Goal: Task Accomplishment & Management: Use online tool/utility

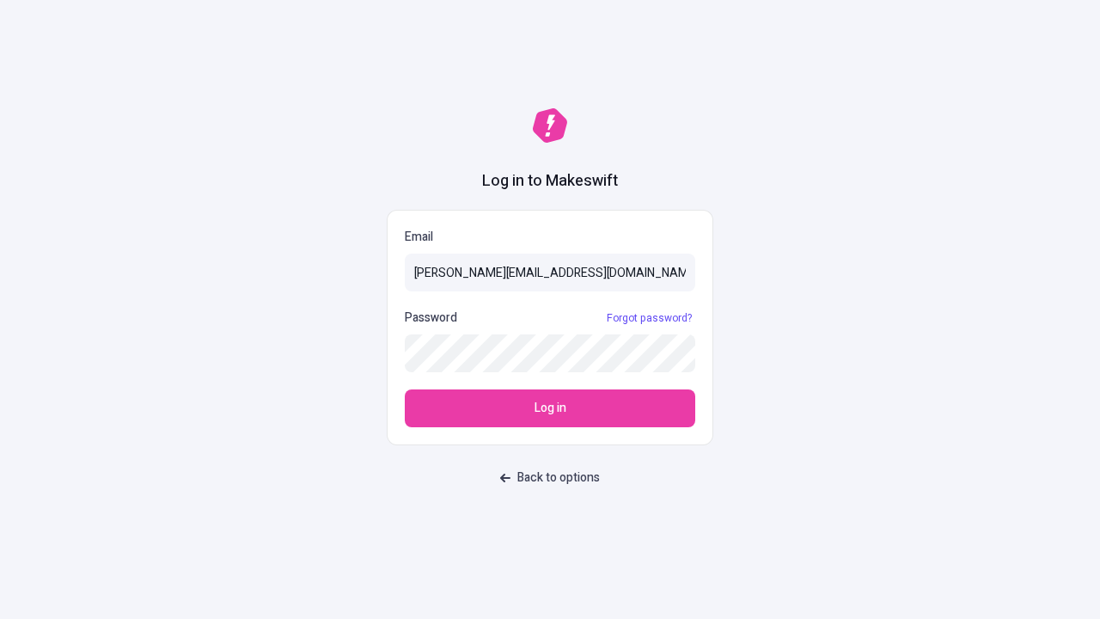
type input "[PERSON_NAME][EMAIL_ADDRESS][DOMAIN_NAME]"
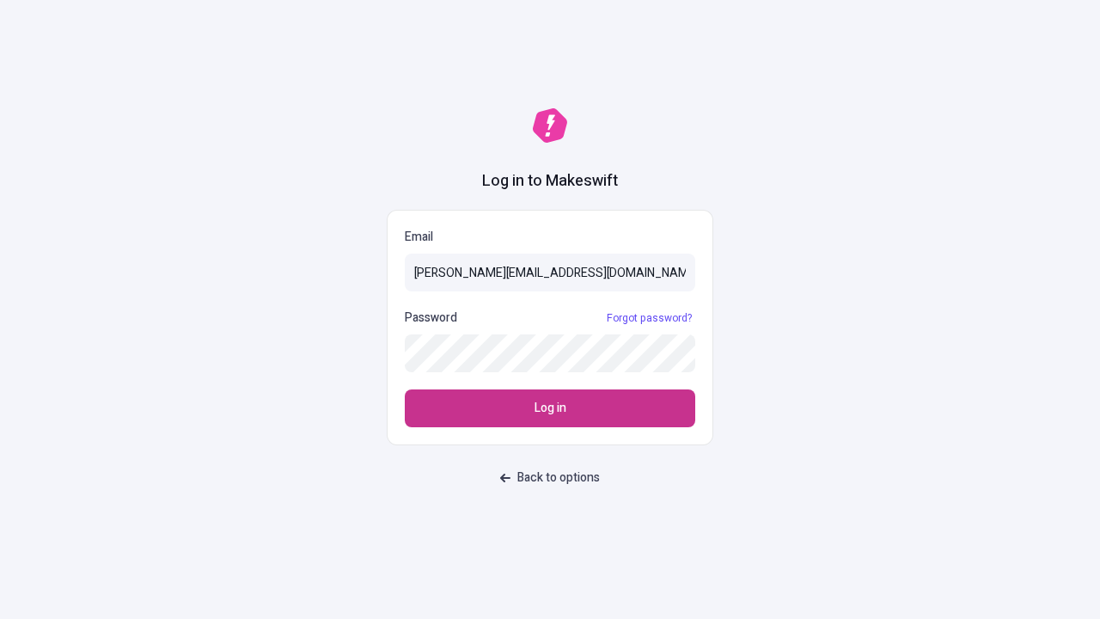
click at [550, 408] on span "Log in" at bounding box center [551, 408] width 32 height 19
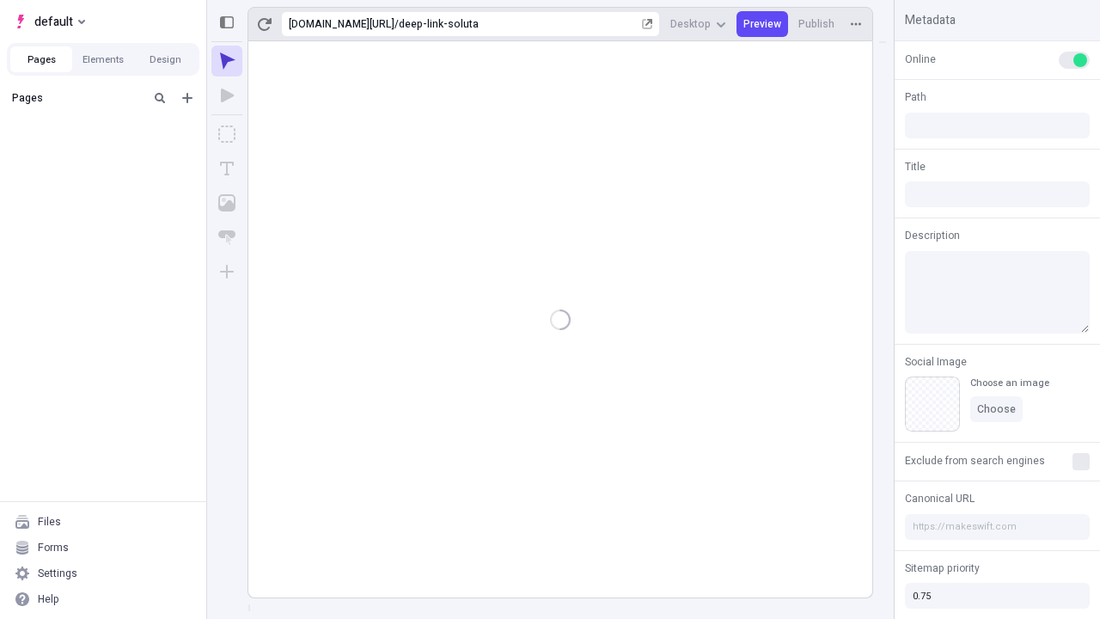
type input "/deep-link-soluta"
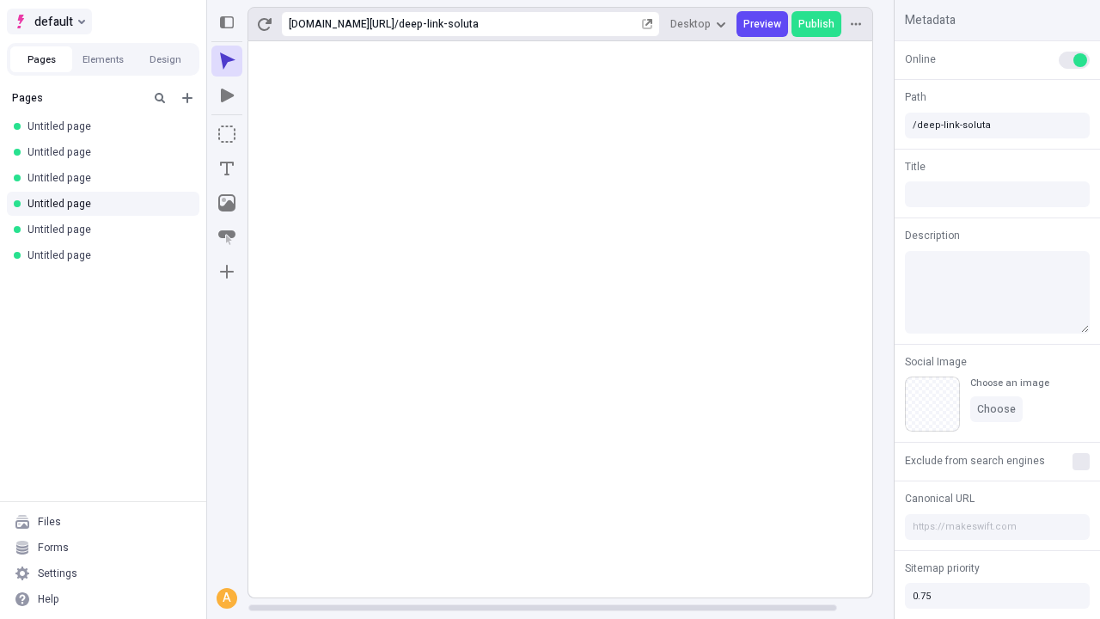
click at [48, 21] on span "default" at bounding box center [53, 21] width 39 height 21
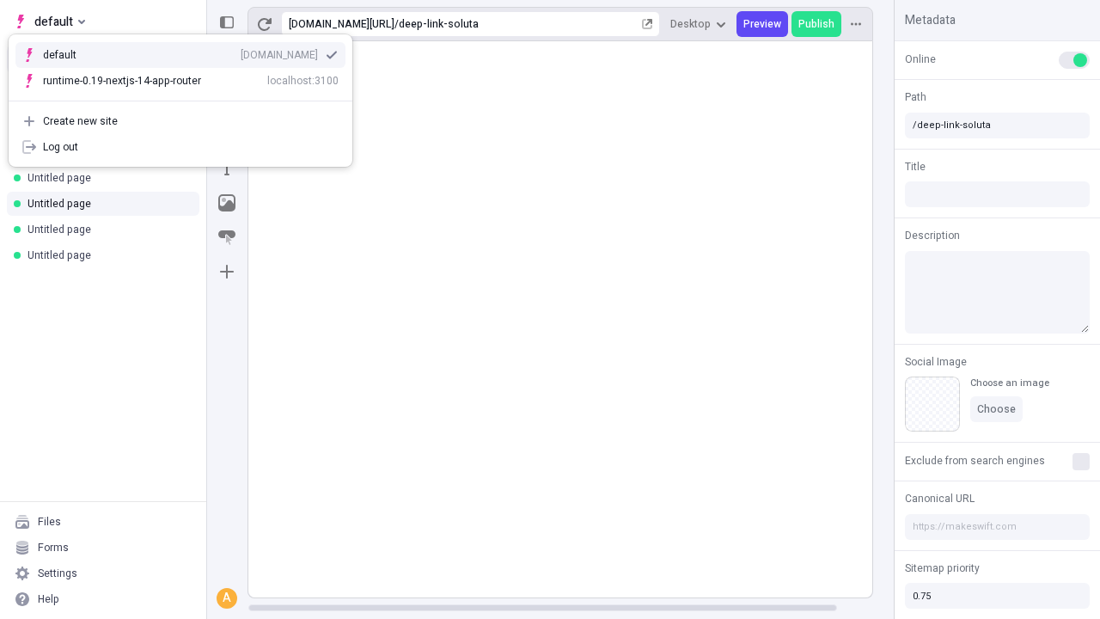
click at [181, 121] on div "Create new site" at bounding box center [191, 121] width 296 height 14
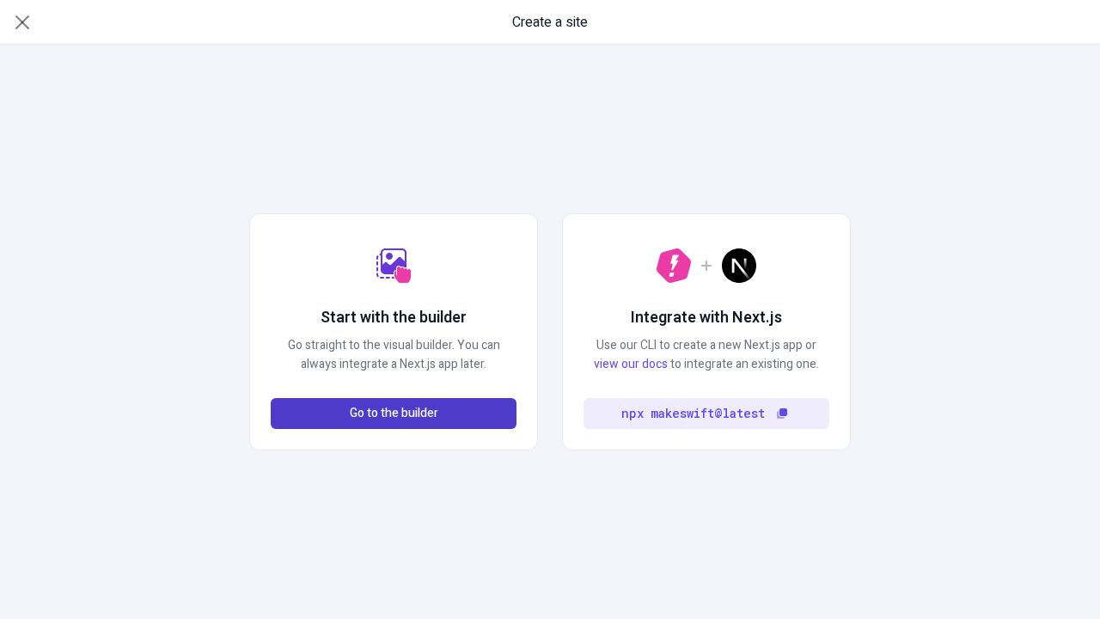
click at [394, 413] on span "Go to the builder" at bounding box center [394, 413] width 89 height 19
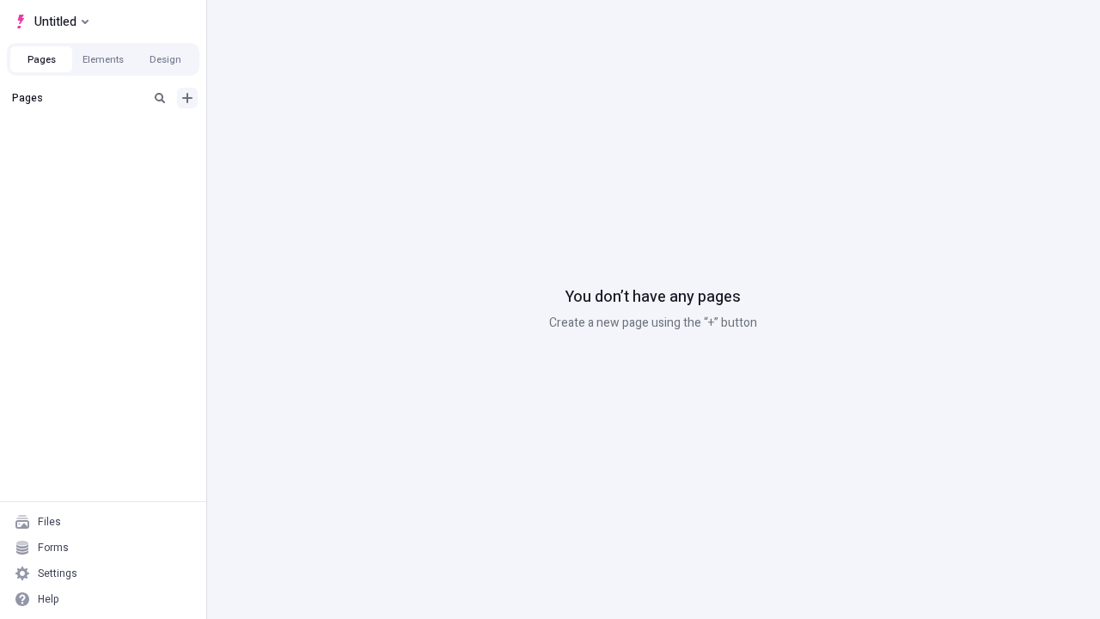
click at [187, 98] on icon "Add new" at bounding box center [187, 98] width 10 height 10
click at [278, 133] on span "Blank page" at bounding box center [289, 133] width 107 height 14
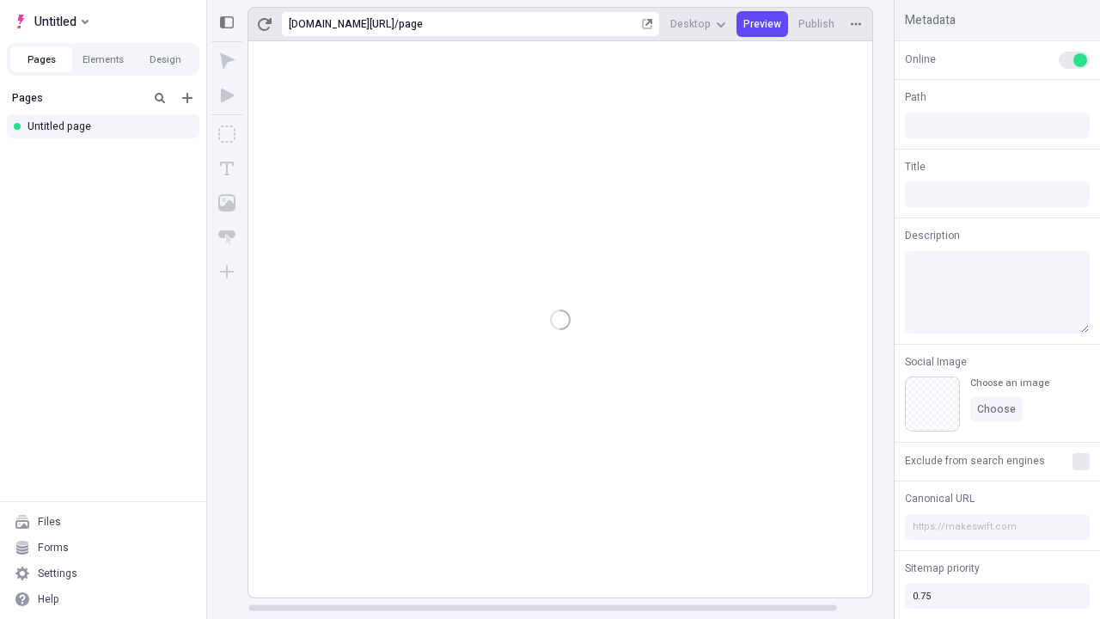
type input "/page"
click at [817, 24] on span "Publish" at bounding box center [817, 24] width 36 height 14
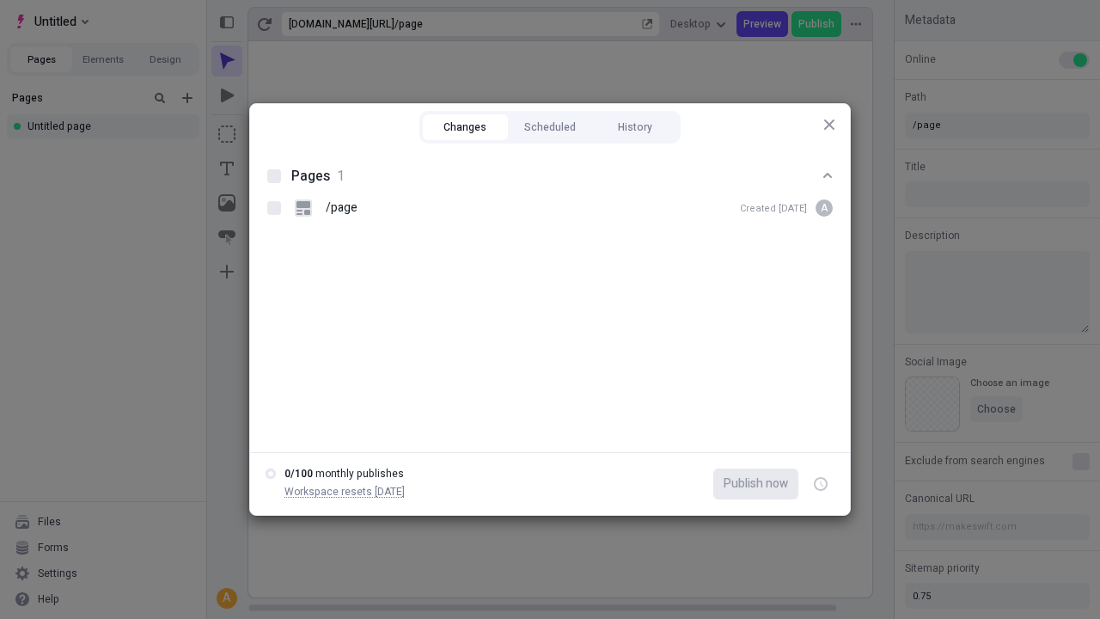
click at [465, 127] on button "Changes" at bounding box center [465, 127] width 85 height 26
click at [274, 176] on div at bounding box center [274, 176] width 14 height 14
checkbox input "true"
click at [821, 484] on icon "button" at bounding box center [822, 484] width 4 height 6
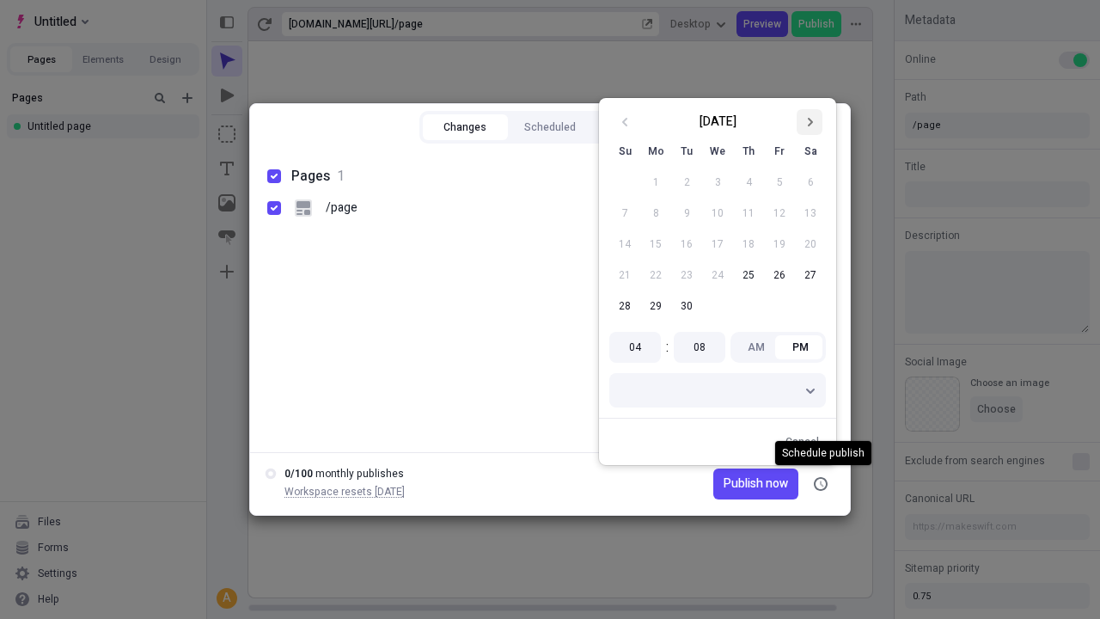
click at [810, 122] on icon "Go to next month" at bounding box center [810, 122] width 10 height 10
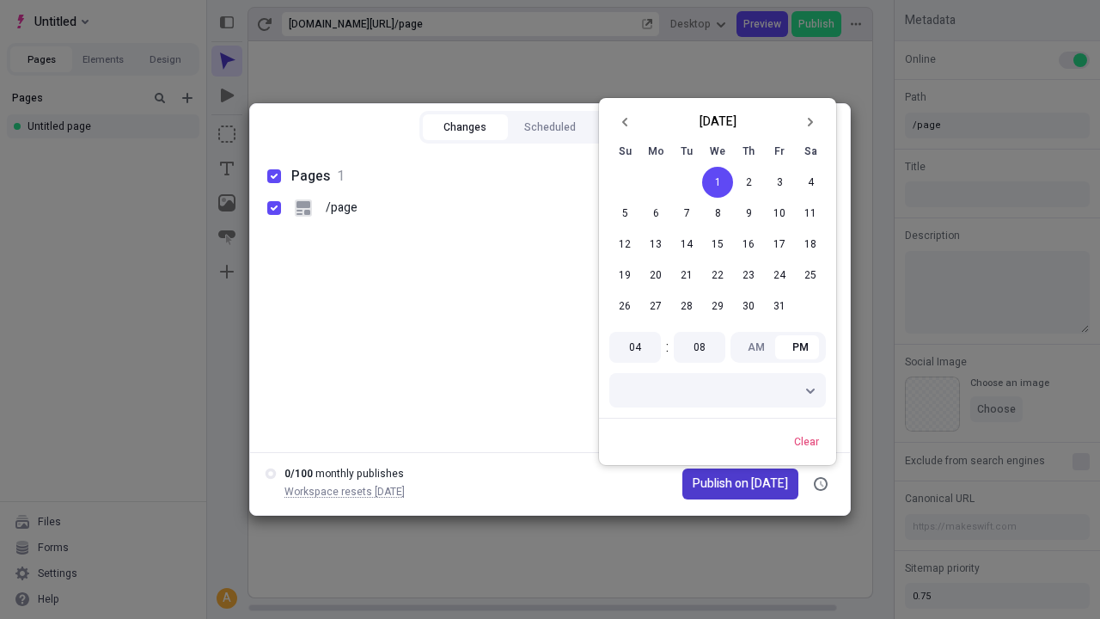
click at [730, 484] on span "Publish on [DATE]" at bounding box center [740, 483] width 95 height 19
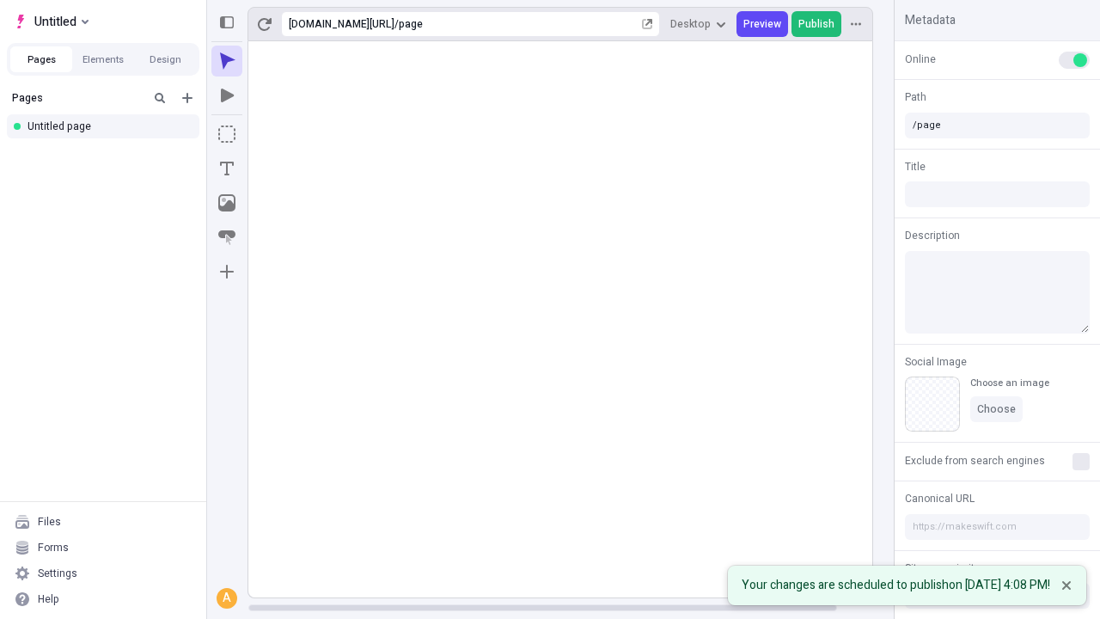
click at [817, 24] on span "Publish" at bounding box center [817, 24] width 36 height 14
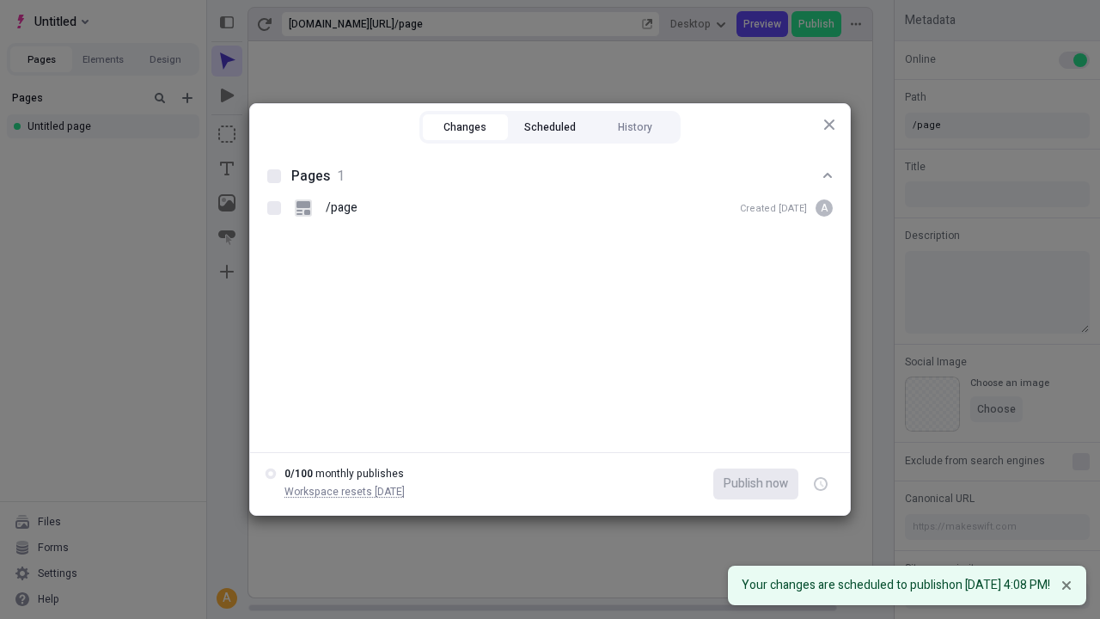
click at [550, 127] on button "Scheduled" at bounding box center [550, 127] width 85 height 26
